Goal: Obtain resource: Obtain resource

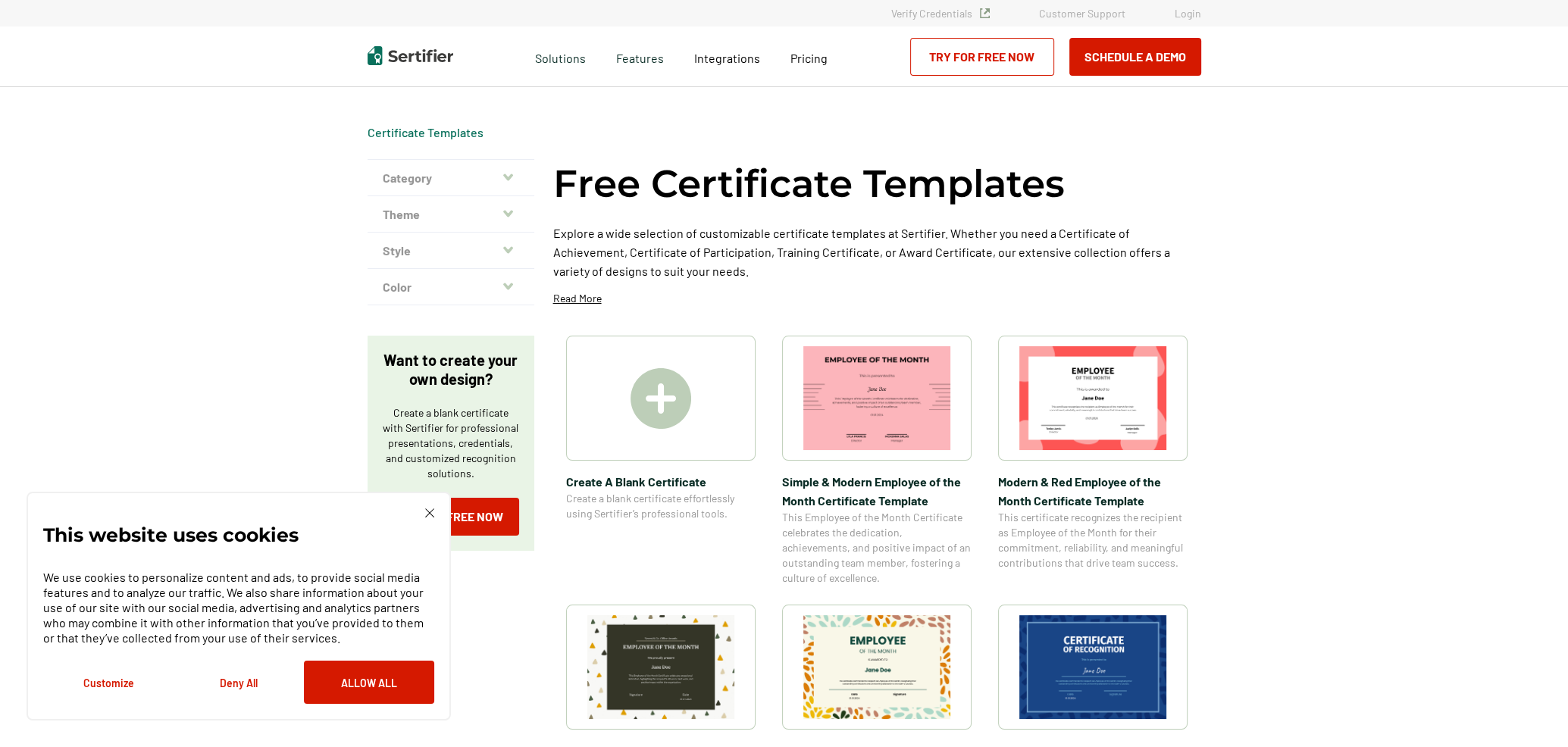
click at [661, 396] on img at bounding box center [660, 398] width 60 height 60
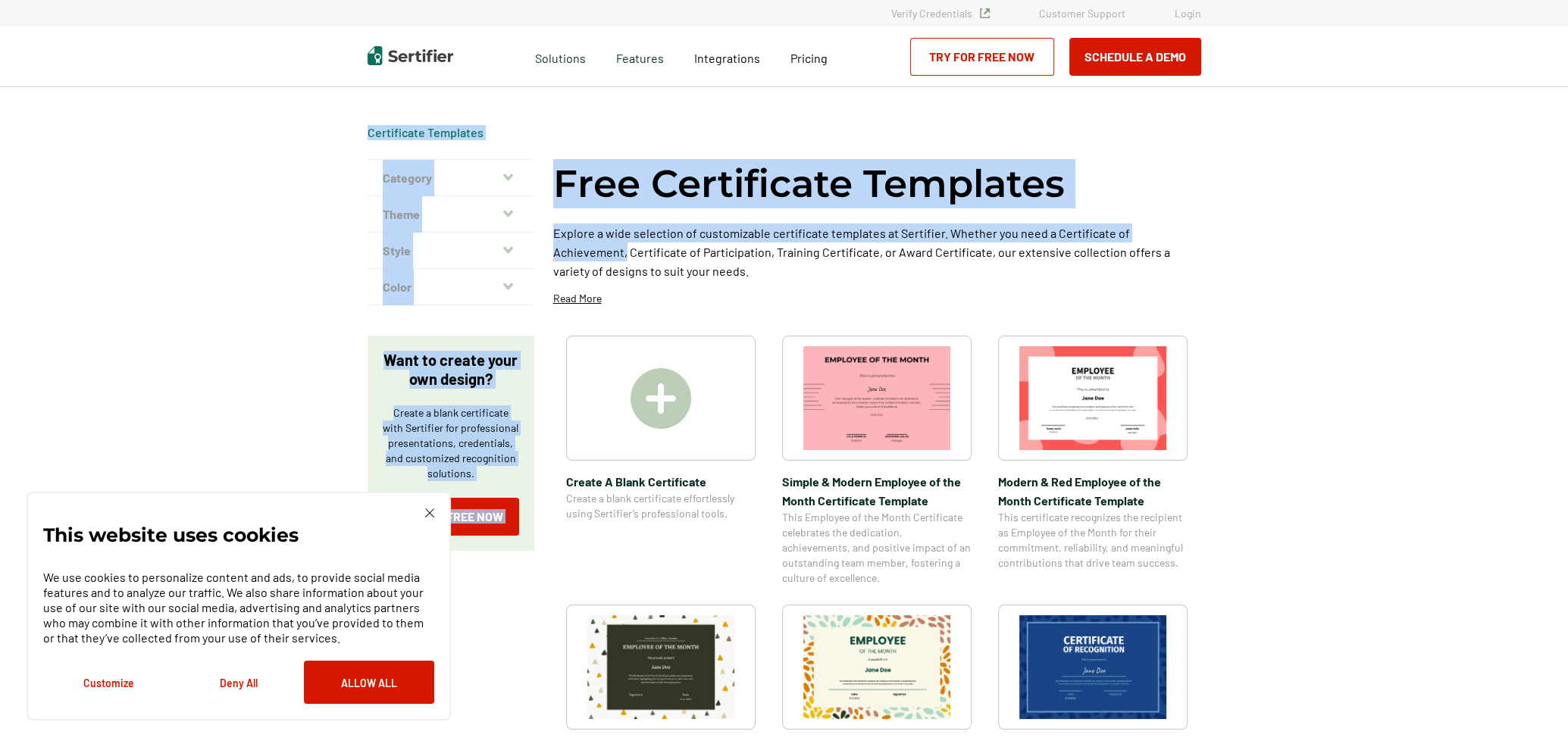
drag, startPoint x: 1565, startPoint y: 160, endPoint x: 1561, endPoint y: 182, distance: 22.4
